Goal: Task Accomplishment & Management: Use online tool/utility

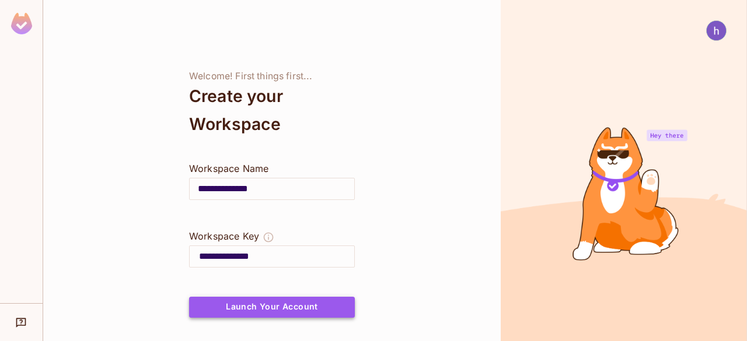
click at [269, 306] on button "Launch Your Account" at bounding box center [272, 307] width 166 height 21
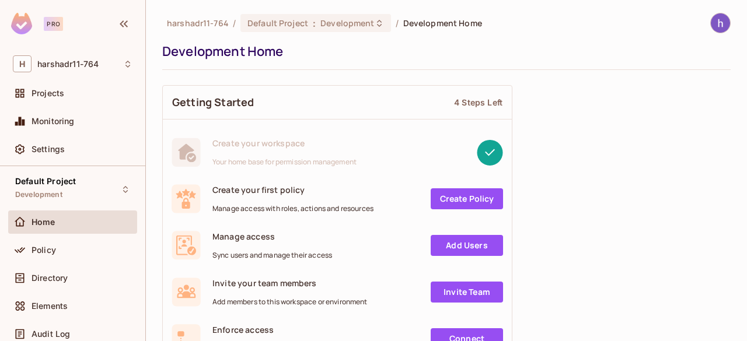
click at [468, 201] on link "Create Policy" at bounding box center [467, 199] width 72 height 21
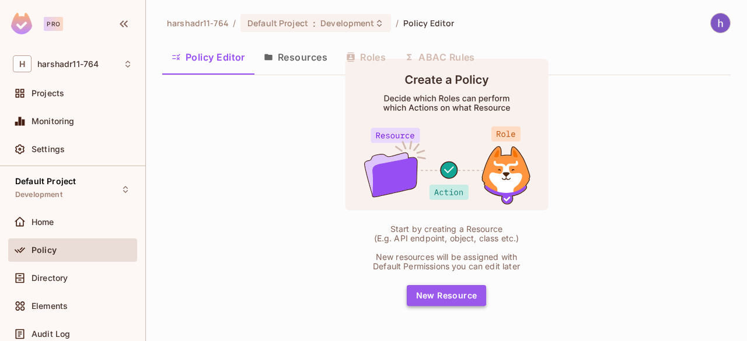
click at [463, 296] on button "New Resource" at bounding box center [447, 295] width 80 height 21
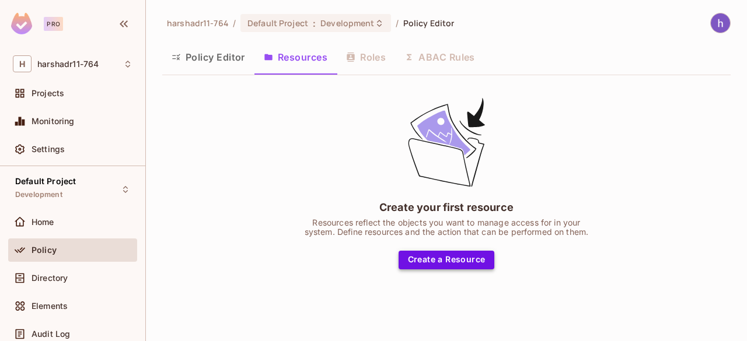
click at [465, 262] on button "Create a Resource" at bounding box center [447, 260] width 96 height 19
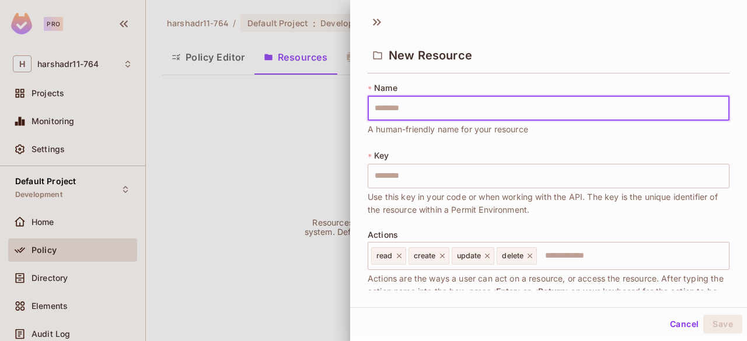
click at [248, 219] on div at bounding box center [373, 170] width 747 height 341
